Goal: Check status: Check status

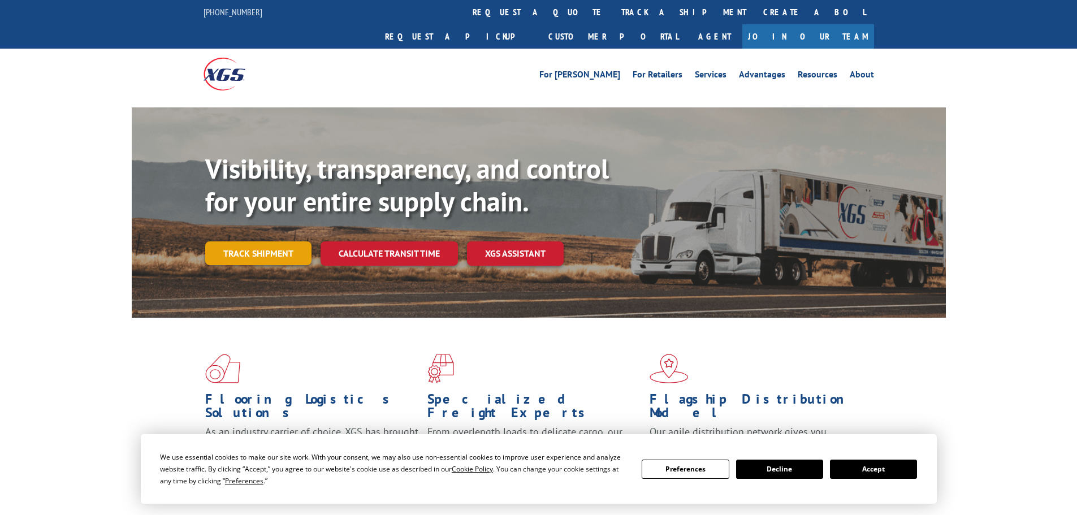
click at [256, 241] on link "Track shipment" at bounding box center [258, 253] width 106 height 24
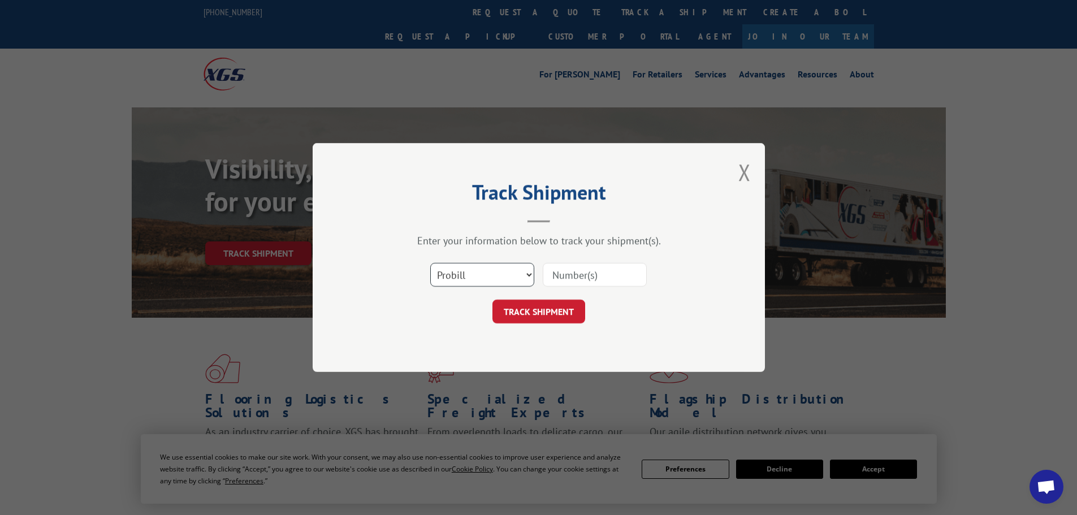
click at [508, 278] on select "Select category... Probill BOL PO" at bounding box center [482, 275] width 104 height 24
click at [487, 359] on div "Track Shipment Enter your information below to track your shipment(s). Select c…" at bounding box center [539, 257] width 452 height 229
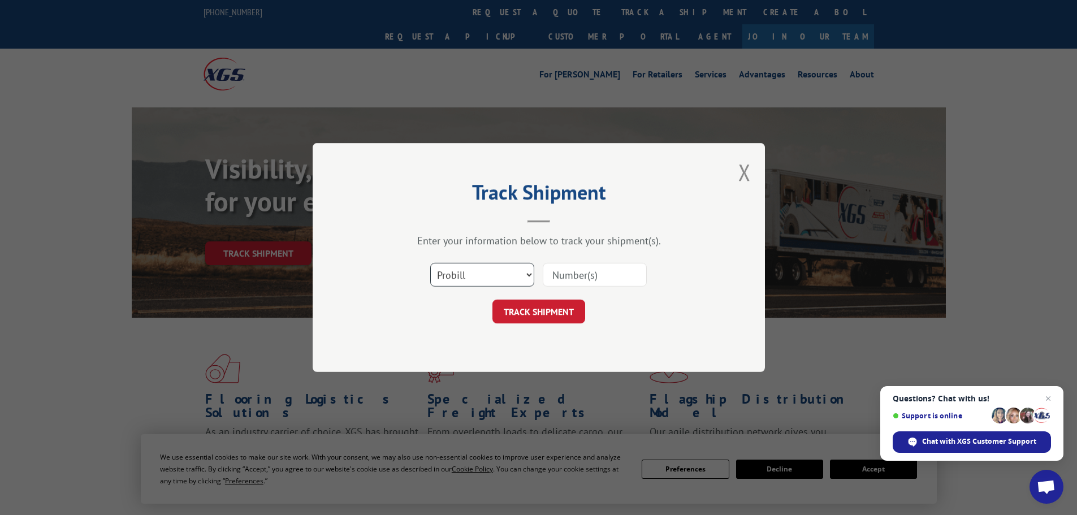
click at [524, 275] on select "Select category... Probill BOL PO" at bounding box center [482, 275] width 104 height 24
select select "po"
click at [430, 263] on select "Select category... Probill BOL PO" at bounding box center [482, 275] width 104 height 24
click at [602, 279] on input at bounding box center [595, 275] width 104 height 24
paste input "83509834"
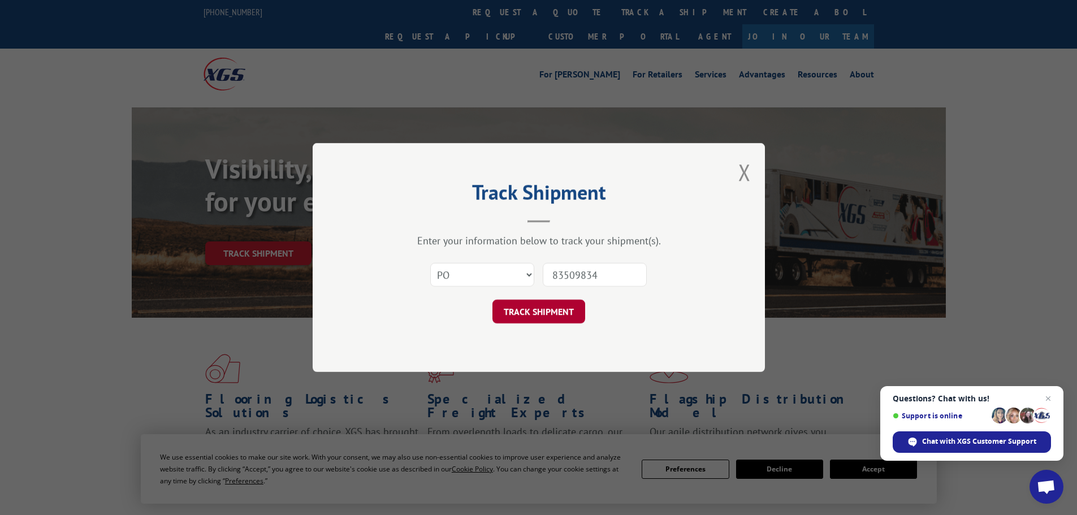
type input "83509834"
click at [554, 313] on button "TRACK SHIPMENT" at bounding box center [539, 312] width 93 height 24
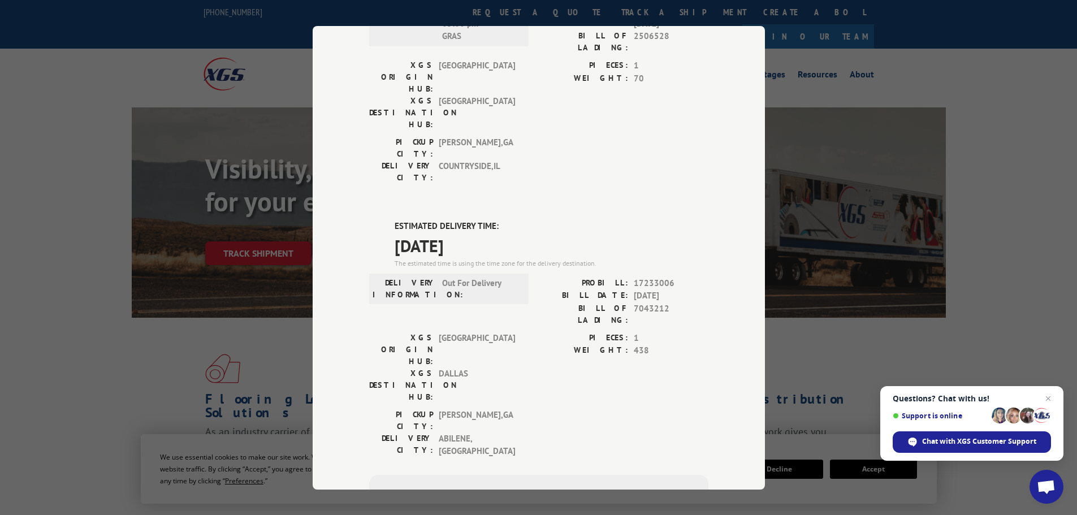
scroll to position [415, 0]
